Goal: Task Accomplishment & Management: Use online tool/utility

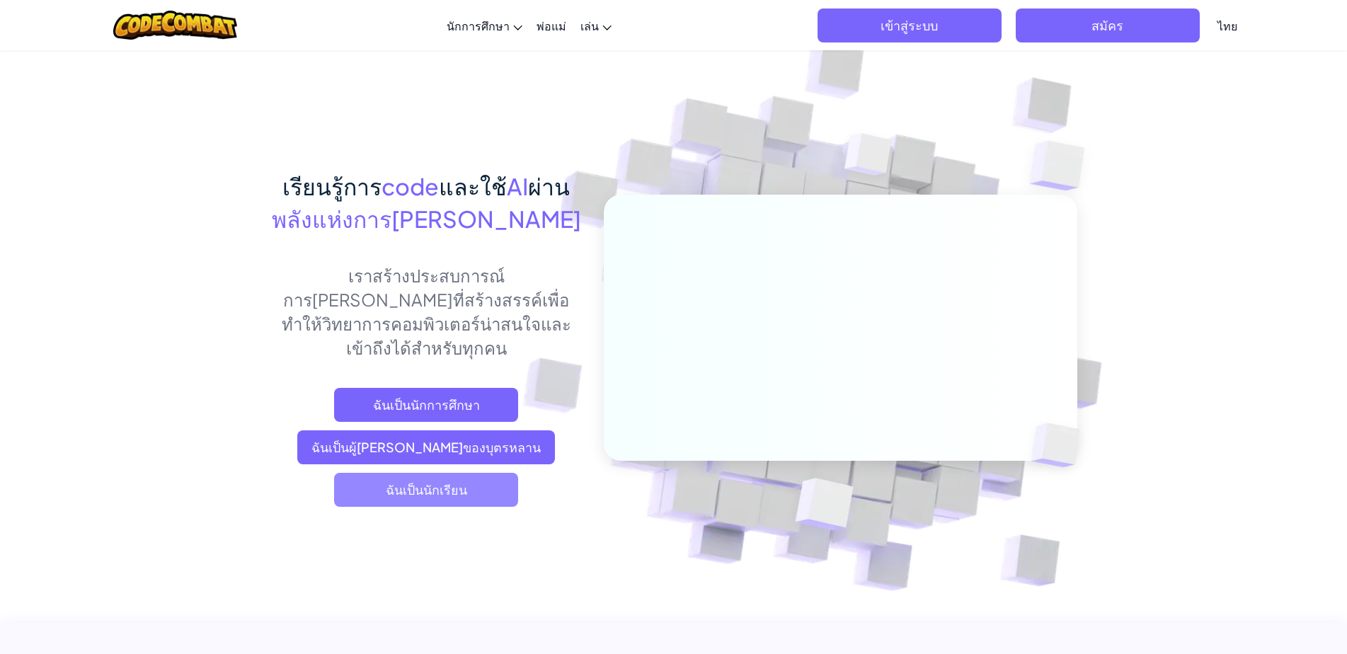
click at [466, 473] on span "ฉันเป็นนักเรียน" at bounding box center [426, 490] width 184 height 34
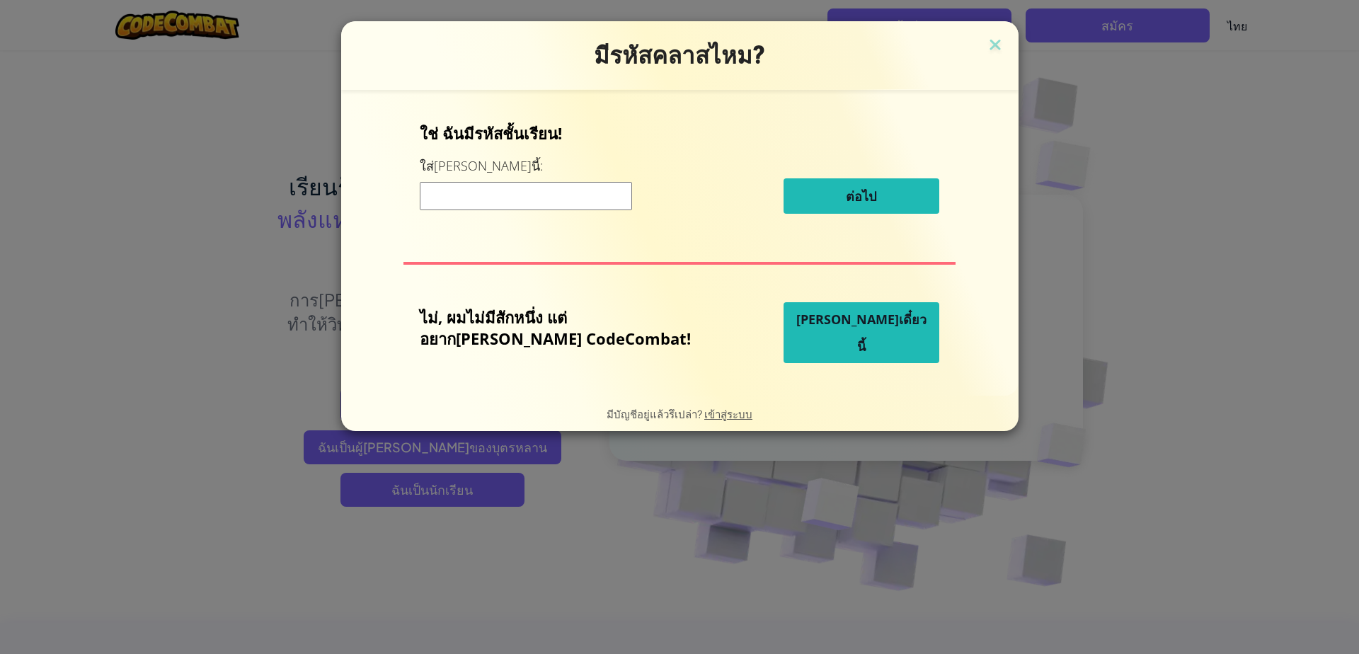
click at [834, 340] on span "[PERSON_NAME]เดี๋ยวนี้" at bounding box center [861, 333] width 130 height 44
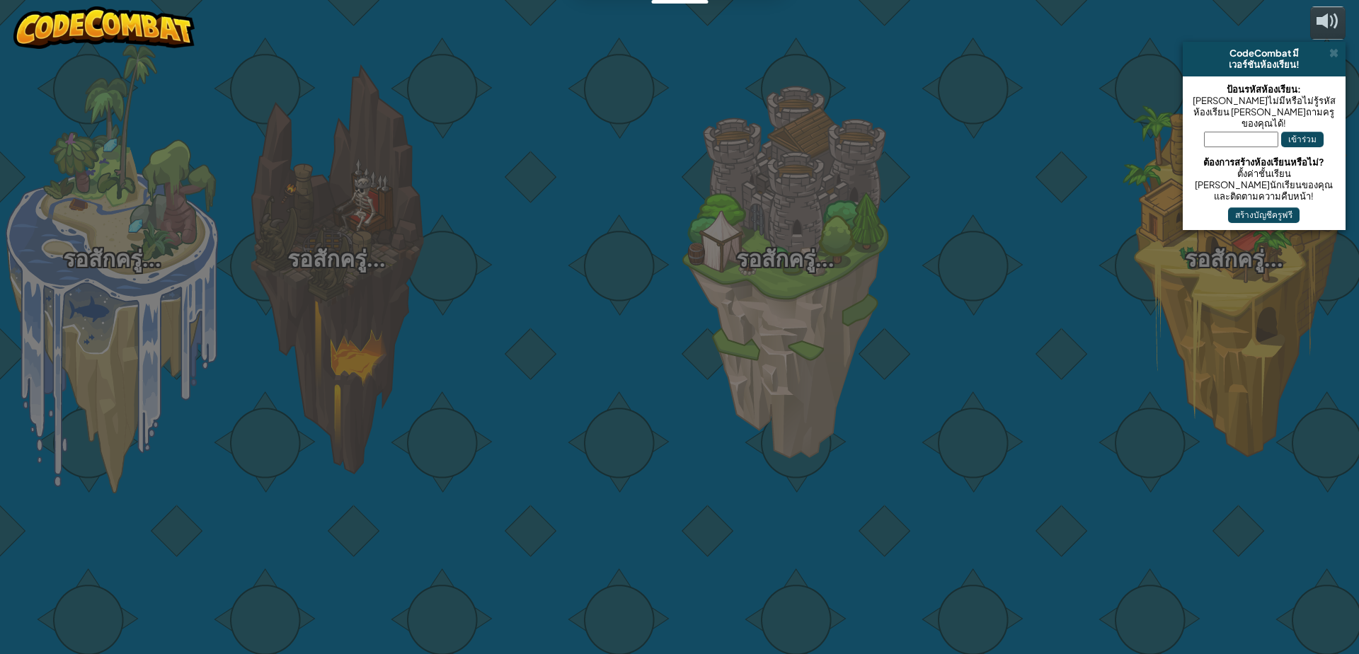
click at [830, 341] on div "รอสักครู่... รอสักครู่... รอสักครู่... รอสักครู่... รอสักครู่... รอสักครู่... ร…" at bounding box center [679, 327] width 1359 height 654
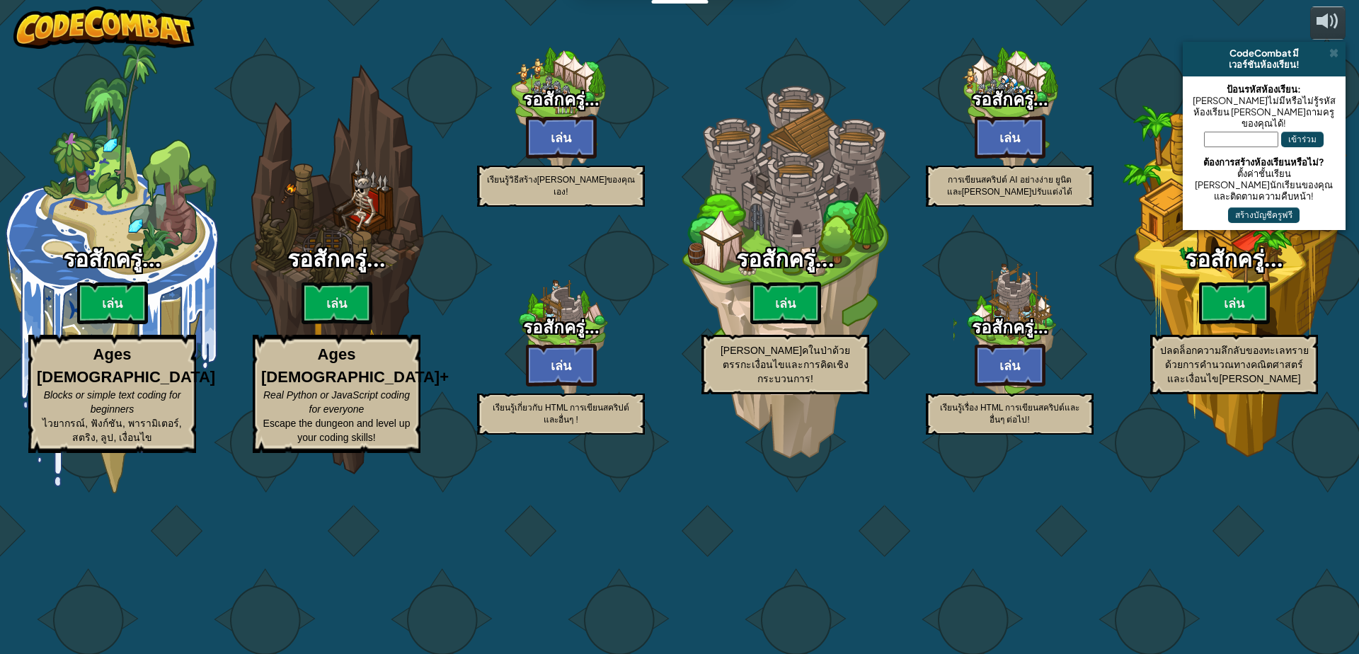
select select "th"
